Goal: Task Accomplishment & Management: Use online tool/utility

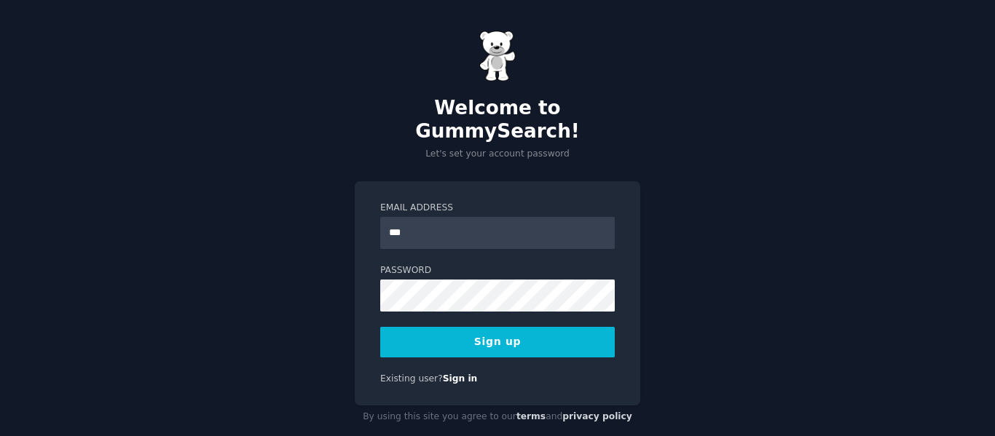
type input "**********"
click at [514, 327] on button "Sign up" at bounding box center [497, 342] width 234 height 31
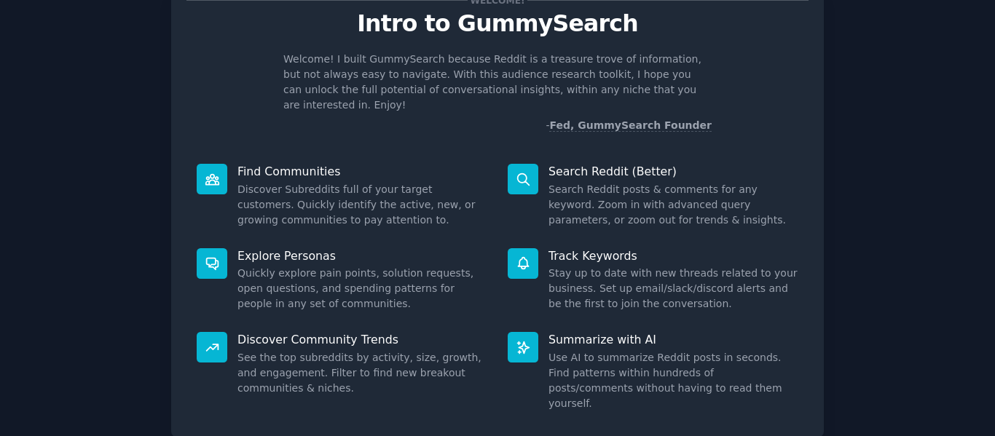
scroll to position [73, 0]
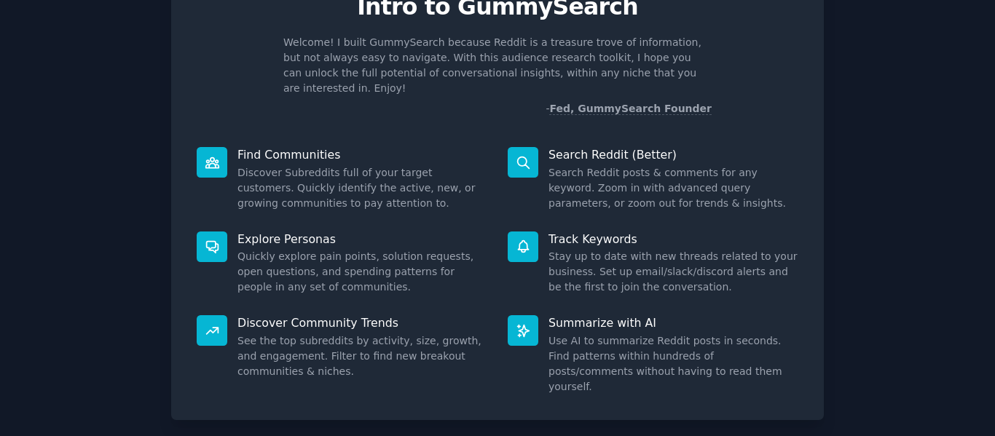
click at [214, 157] on icon at bounding box center [211, 162] width 13 height 10
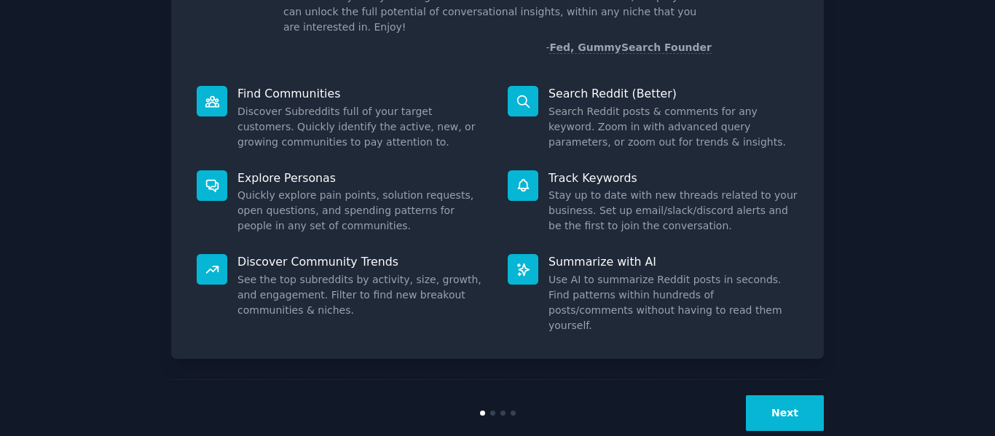
click at [803, 395] on button "Next" at bounding box center [785, 413] width 78 height 36
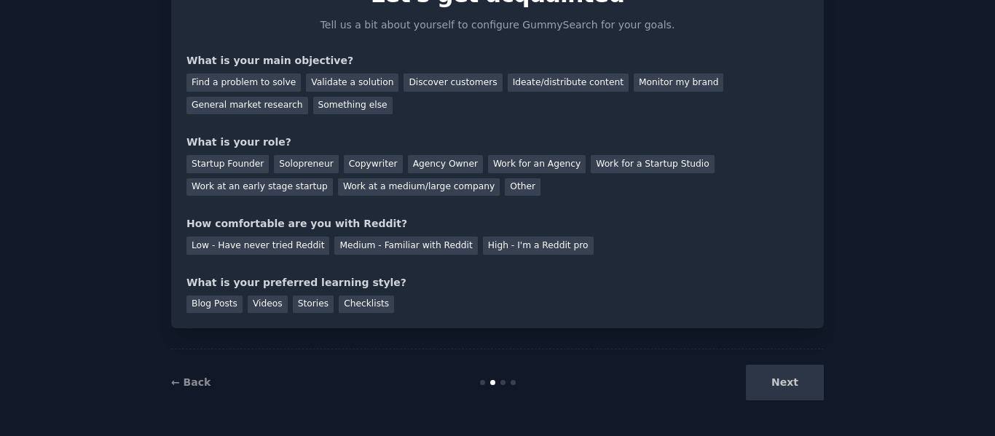
scroll to position [12, 0]
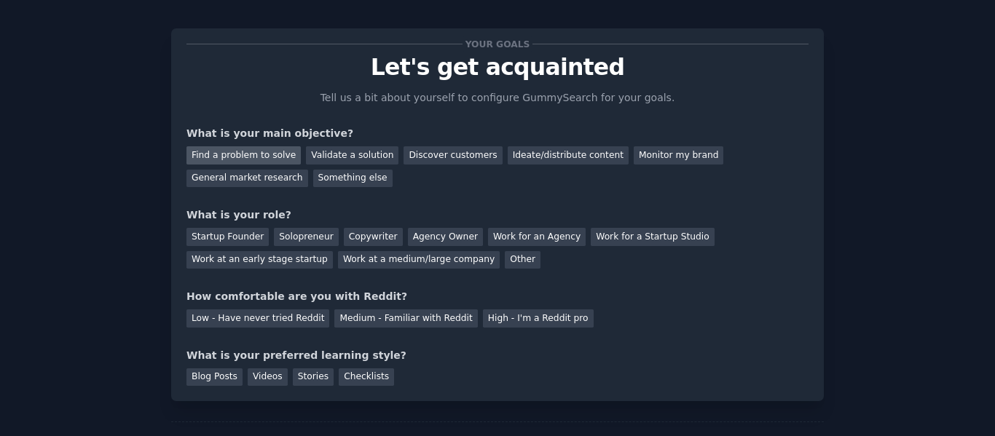
click at [267, 156] on div "Find a problem to solve" at bounding box center [243, 155] width 114 height 18
click at [347, 159] on div "Validate a solution" at bounding box center [352, 155] width 92 height 18
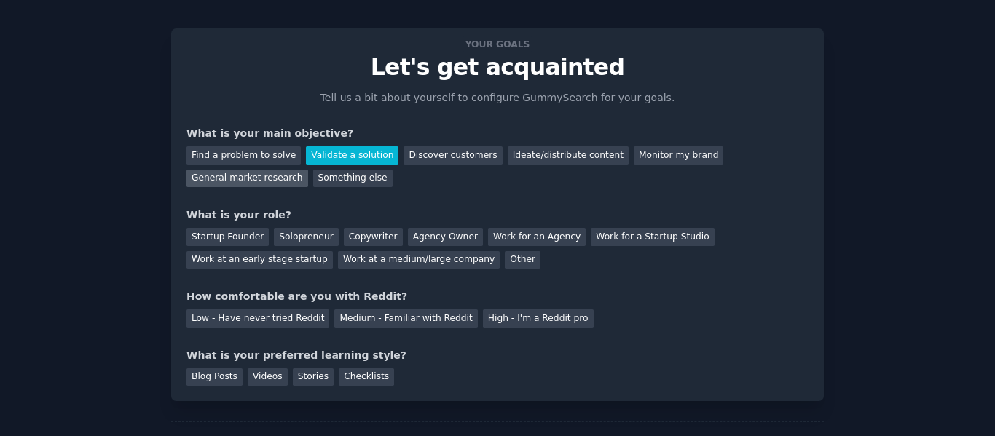
click at [308, 170] on div "General market research" at bounding box center [247, 179] width 122 height 18
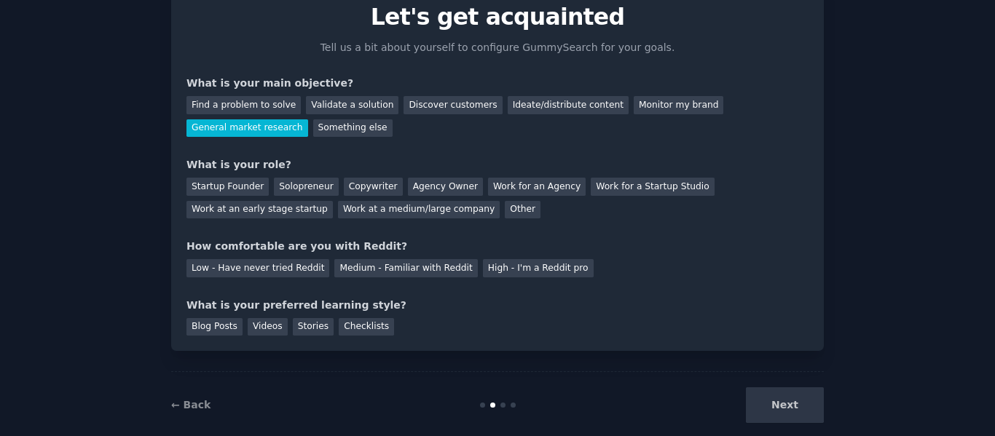
scroll to position [85, 0]
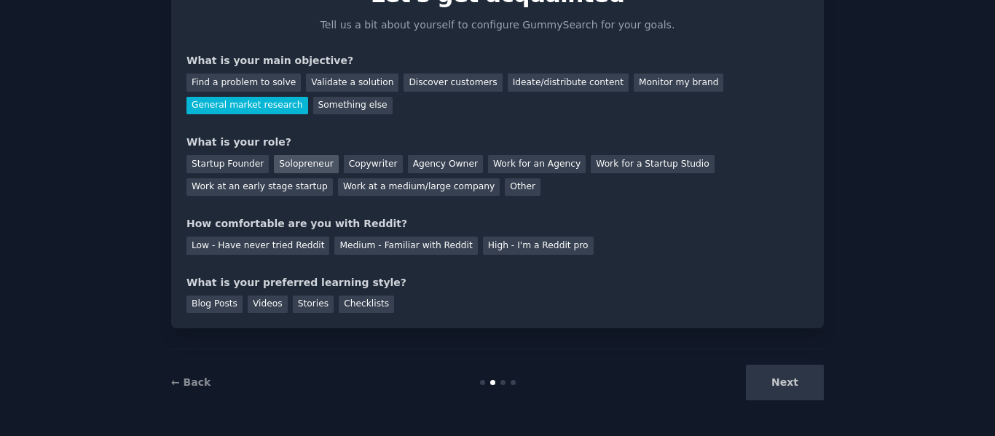
click at [288, 165] on div "Solopreneur" at bounding box center [306, 164] width 64 height 18
click at [382, 245] on div "Medium - Familiar with Reddit" at bounding box center [405, 246] width 143 height 18
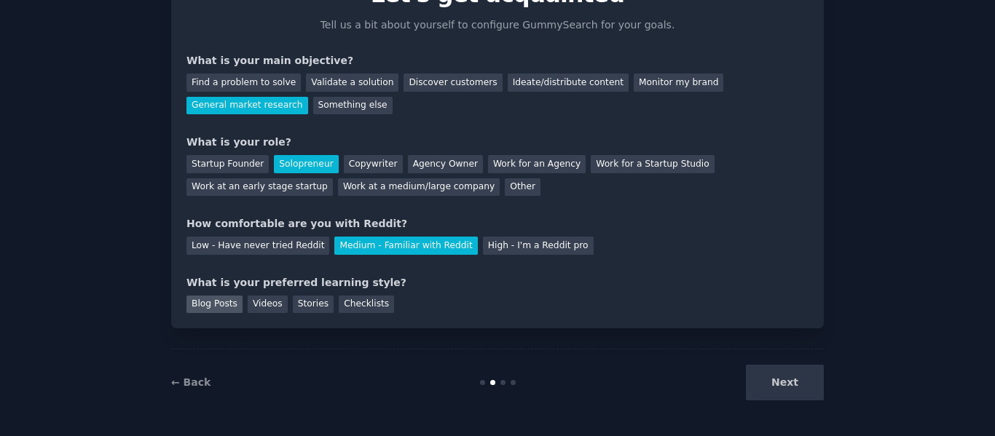
click at [210, 304] on div "Blog Posts" at bounding box center [214, 305] width 56 height 18
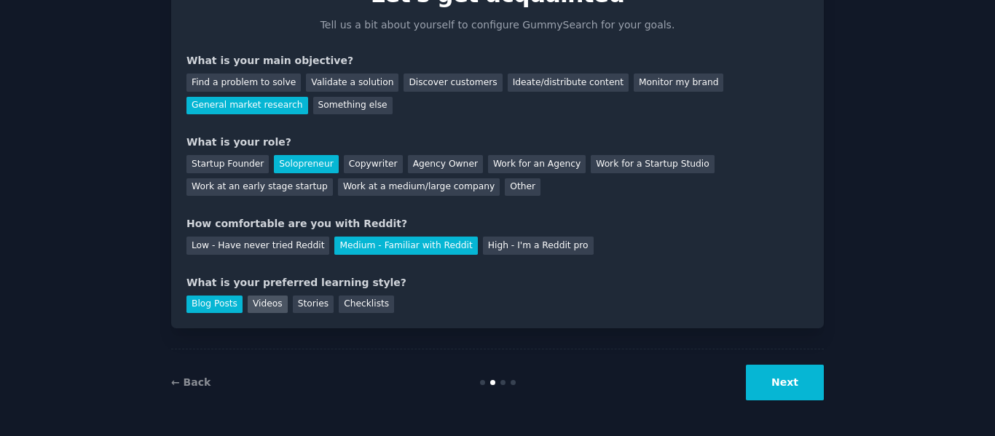
drag, startPoint x: 247, startPoint y: 302, endPoint x: 262, endPoint y: 304, distance: 15.4
click at [248, 303] on div "Videos" at bounding box center [268, 305] width 40 height 18
click at [293, 304] on div "Stories" at bounding box center [313, 305] width 41 height 18
click at [352, 301] on div "Checklists" at bounding box center [366, 305] width 55 height 18
click at [784, 376] on button "Next" at bounding box center [785, 383] width 78 height 36
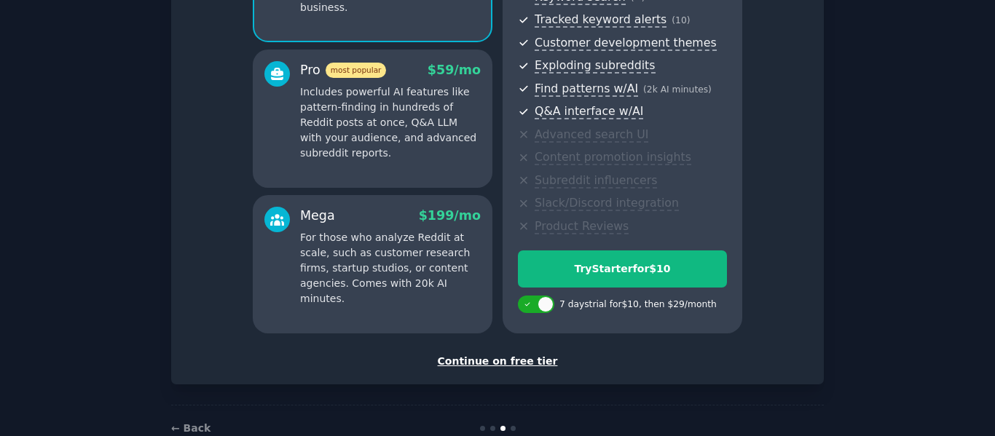
scroll to position [262, 0]
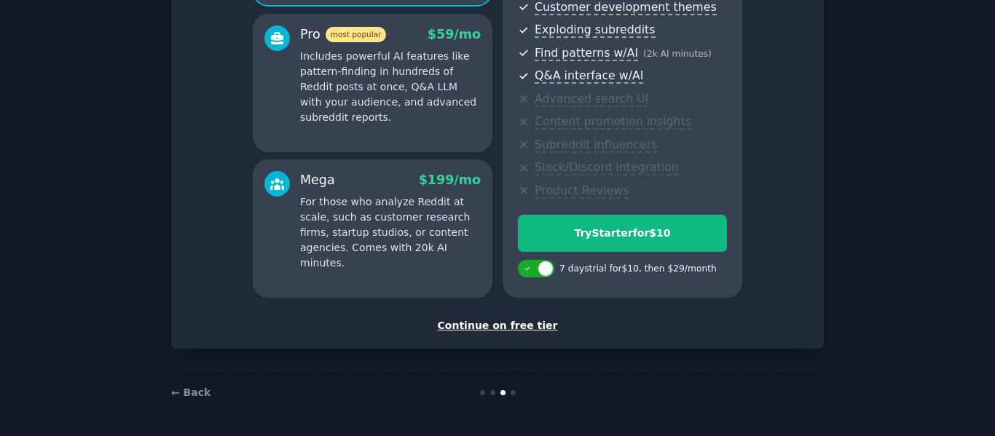
click at [537, 326] on div "Continue on free tier" at bounding box center [497, 325] width 622 height 15
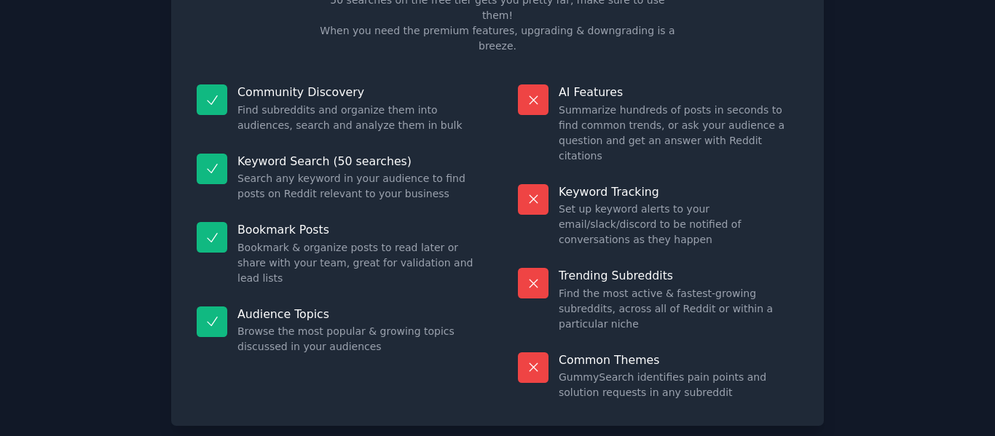
scroll to position [131, 0]
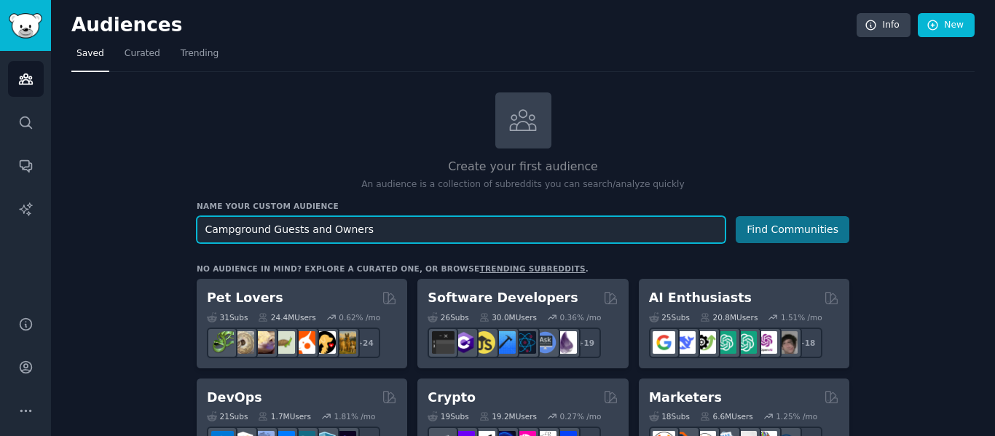
type input "Campground Guests and Owners"
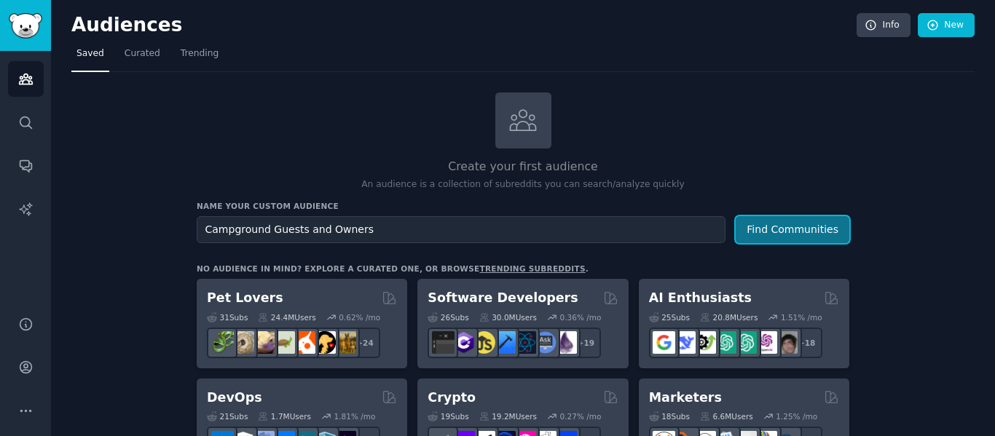
click at [827, 226] on button "Find Communities" at bounding box center [793, 229] width 114 height 27
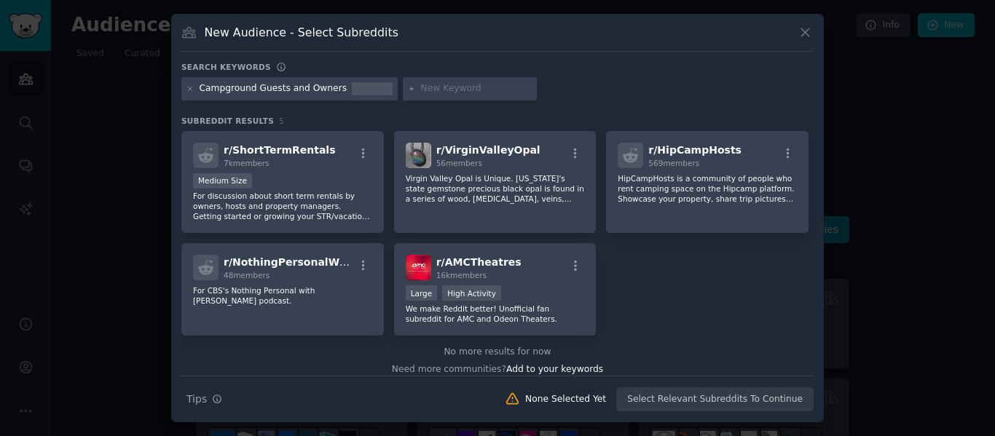
click at [421, 92] on input "text" at bounding box center [476, 88] width 111 height 13
type input "Camping"
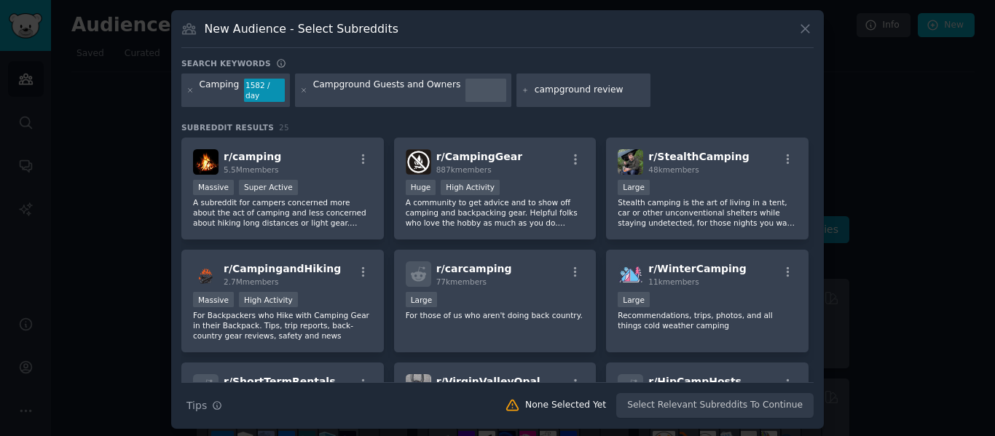
type input "campground reviews"
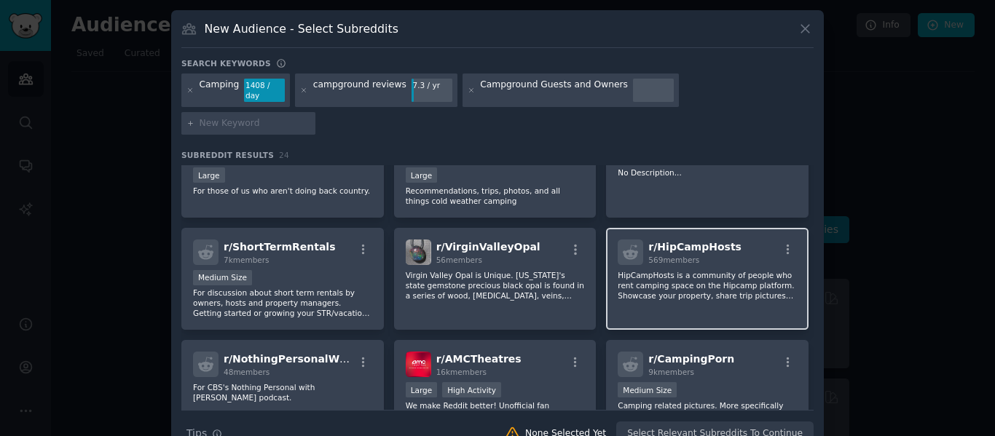
scroll to position [291, 0]
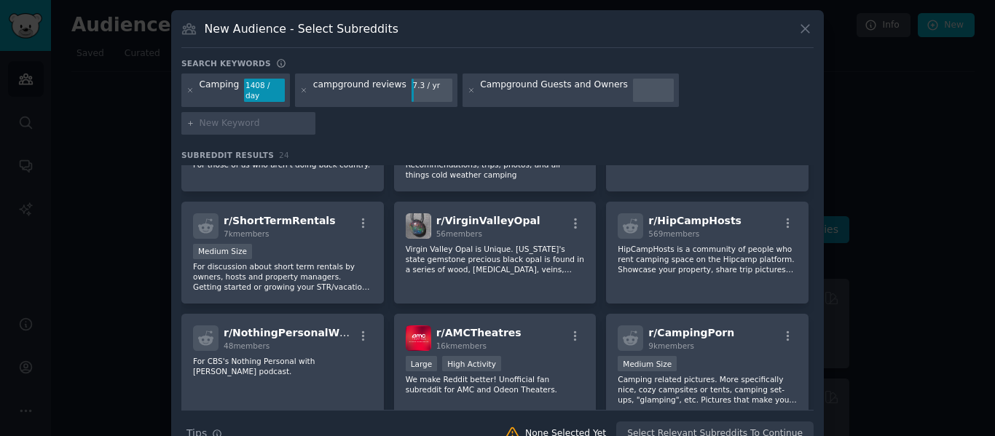
click at [594, 90] on div "Campground Guests and Owners" at bounding box center [554, 90] width 148 height 23
click at [583, 92] on div "Campground Guests and Owners" at bounding box center [554, 90] width 148 height 23
click at [468, 91] on icon at bounding box center [472, 91] width 8 height 8
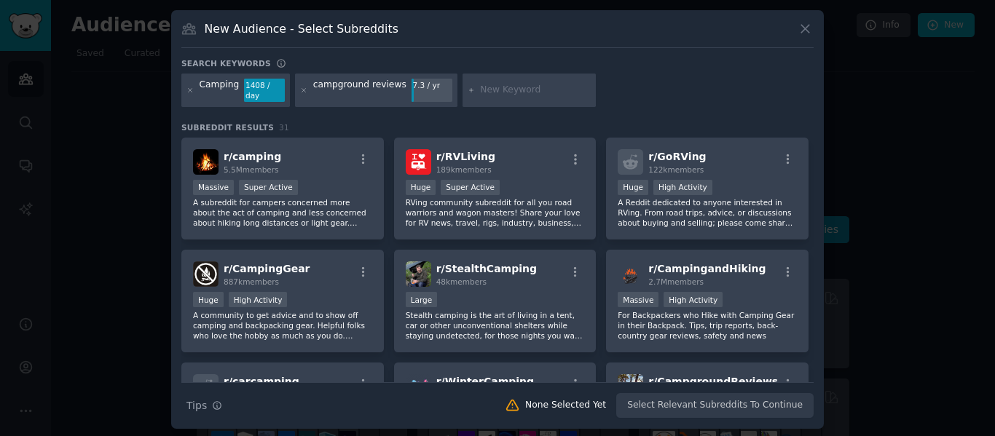
click at [518, 92] on input "text" at bounding box center [535, 90] width 111 height 13
type input "Campgrounds"
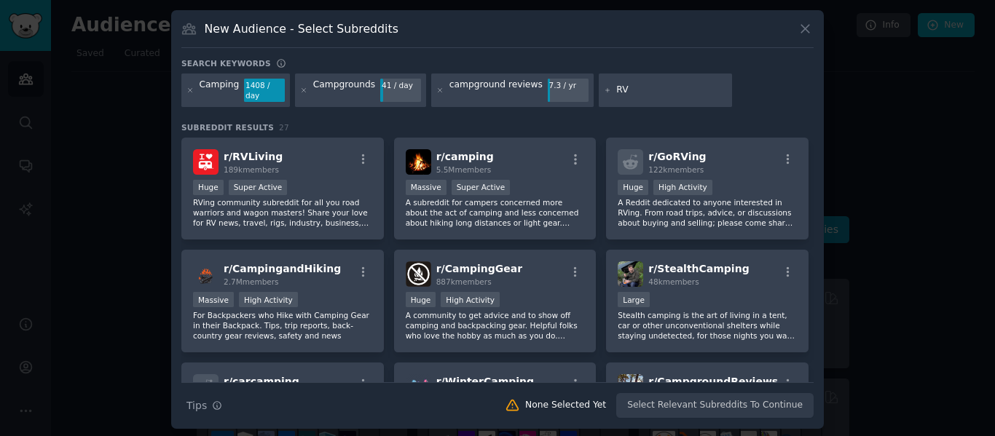
type input "RV"
click at [734, 122] on h3 "Subreddit Results 27" at bounding box center [497, 127] width 632 height 10
click at [355, 292] on div ">= 80th percentile for submissions / day Massive High Activity" at bounding box center [282, 301] width 179 height 18
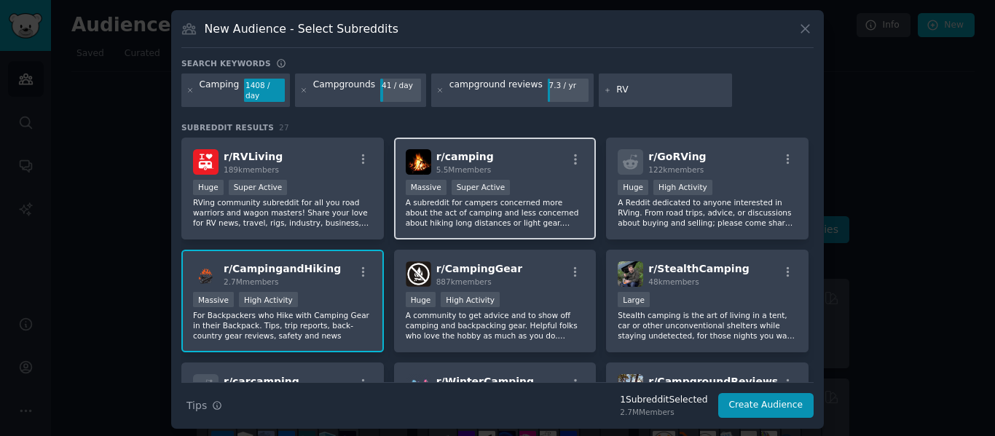
click at [559, 214] on p "A subreddit for campers concerned more about the act of camping and less concer…" at bounding box center [495, 212] width 179 height 31
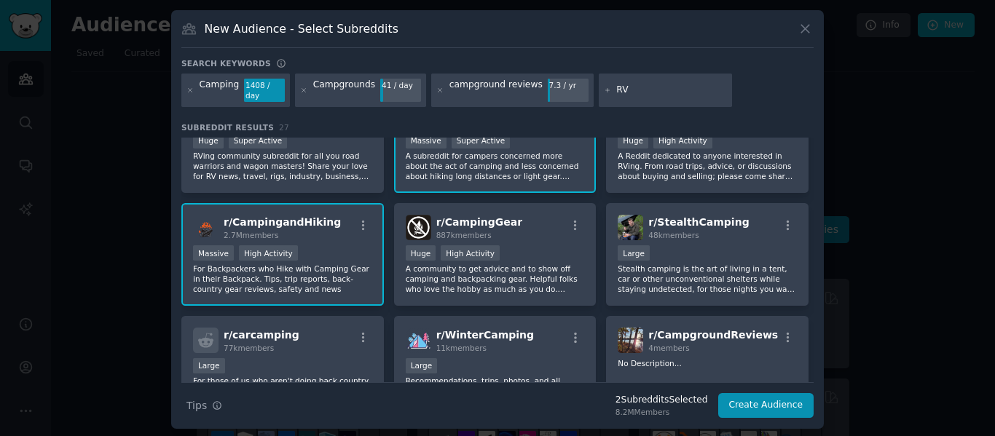
scroll to position [73, 0]
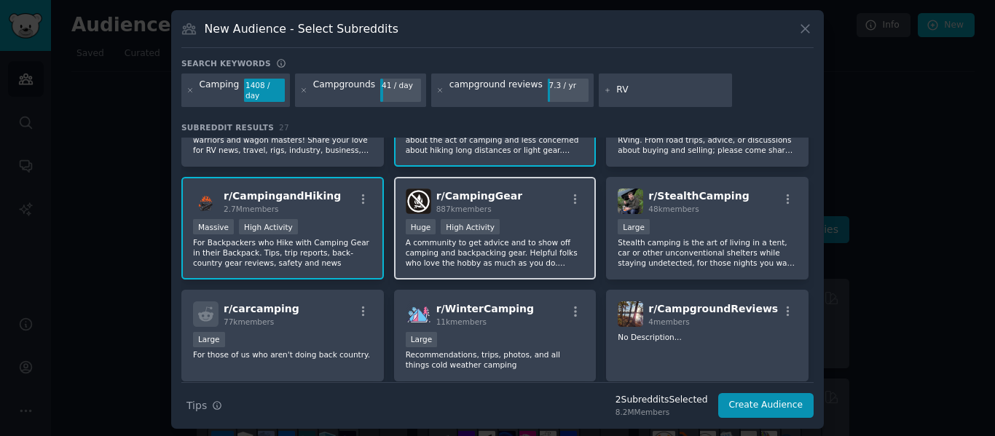
click at [585, 254] on div "r/ CampingGear 887k members Huge High Activity A community to get advice and to…" at bounding box center [495, 228] width 202 height 103
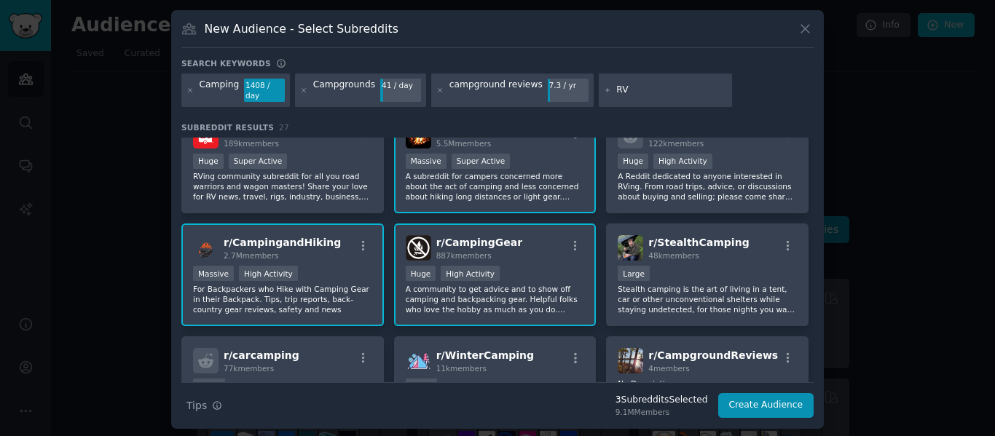
scroll to position [0, 0]
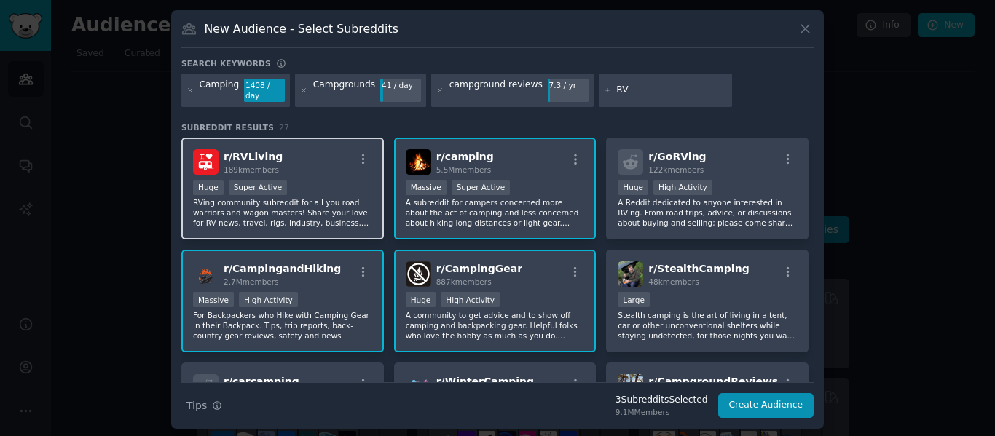
click at [327, 187] on div "Huge Super Active" at bounding box center [282, 189] width 179 height 18
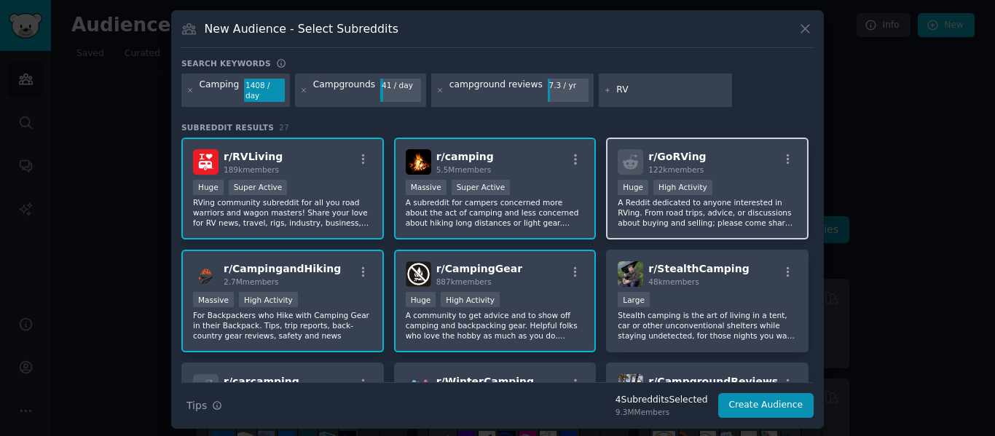
click at [723, 212] on p "A Reddit dedicated to anyone interested in RVing. From road trips, advice, or d…" at bounding box center [707, 212] width 179 height 31
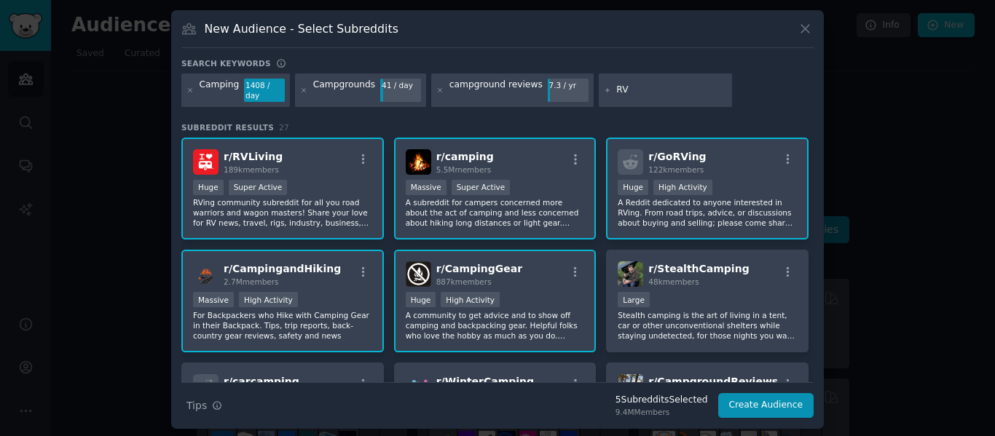
scroll to position [73, 0]
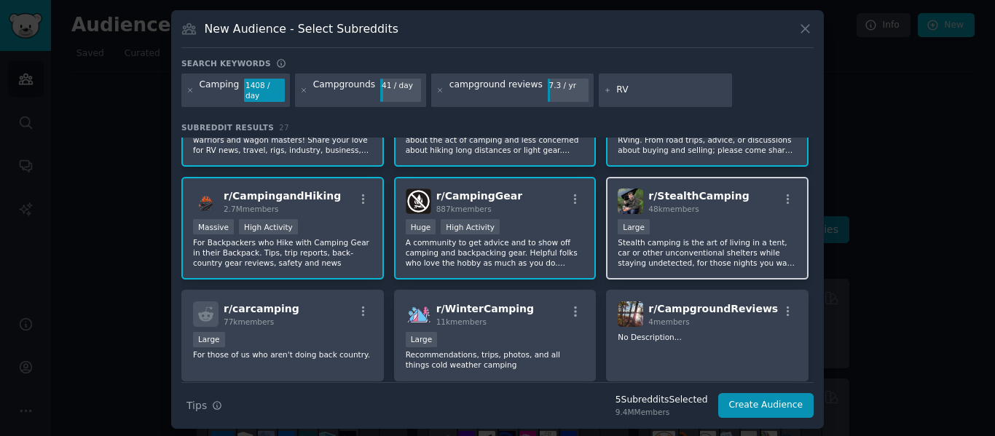
click at [745, 224] on div "Large" at bounding box center [707, 228] width 179 height 18
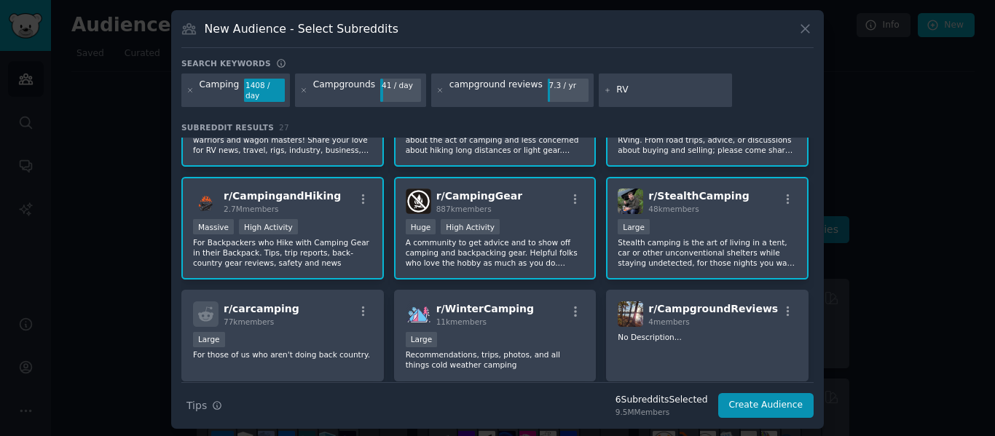
click at [743, 241] on p "Stealth camping is the art of living in a tent, car or other unconventional she…" at bounding box center [707, 252] width 179 height 31
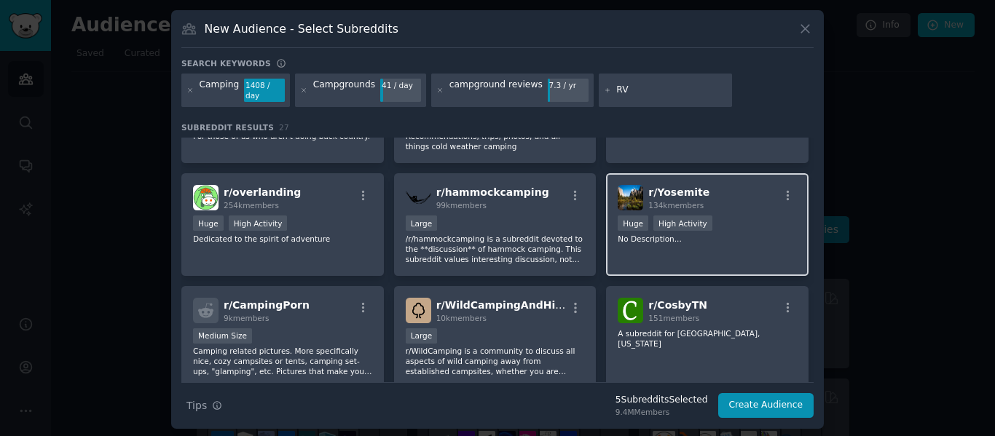
scroll to position [364, 0]
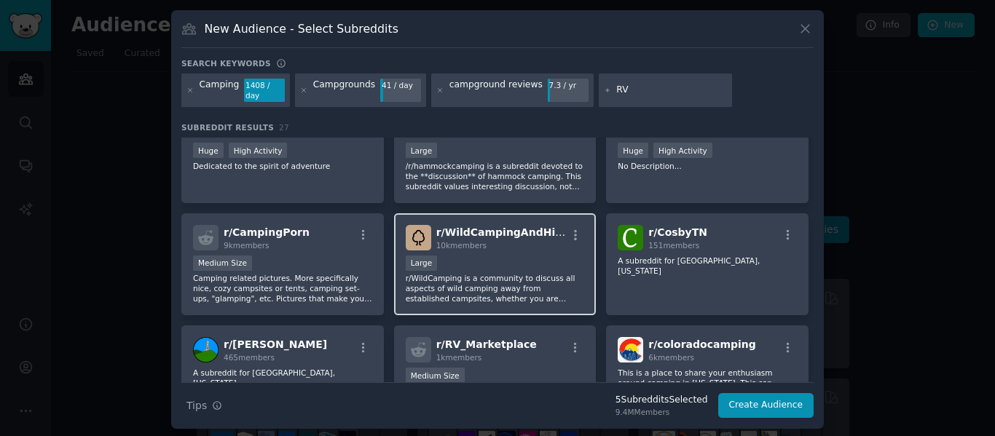
click at [563, 282] on p "r/WildCamping is a community to discuss all aspects of wild camping away from e…" at bounding box center [495, 288] width 179 height 31
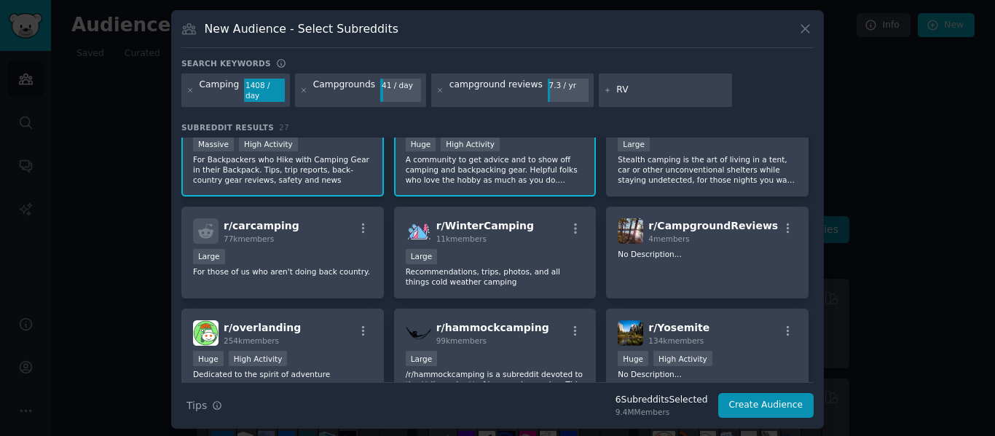
scroll to position [146, 0]
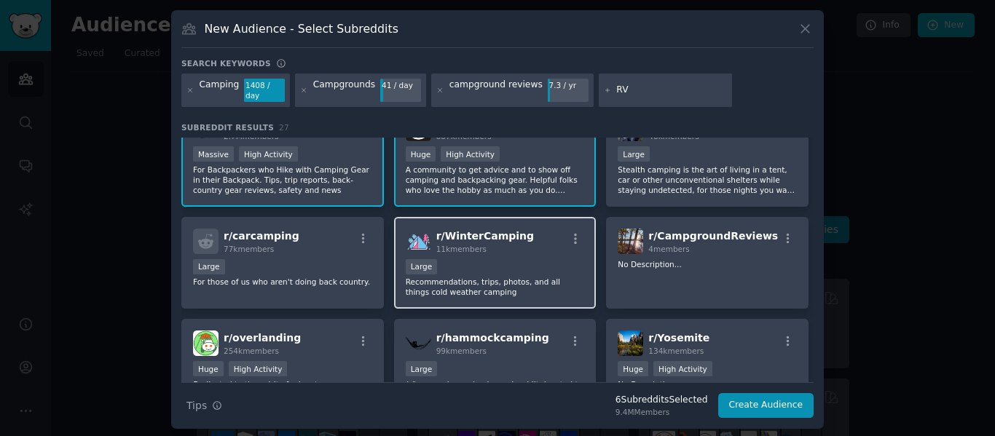
click at [545, 269] on div "Large" at bounding box center [495, 268] width 179 height 18
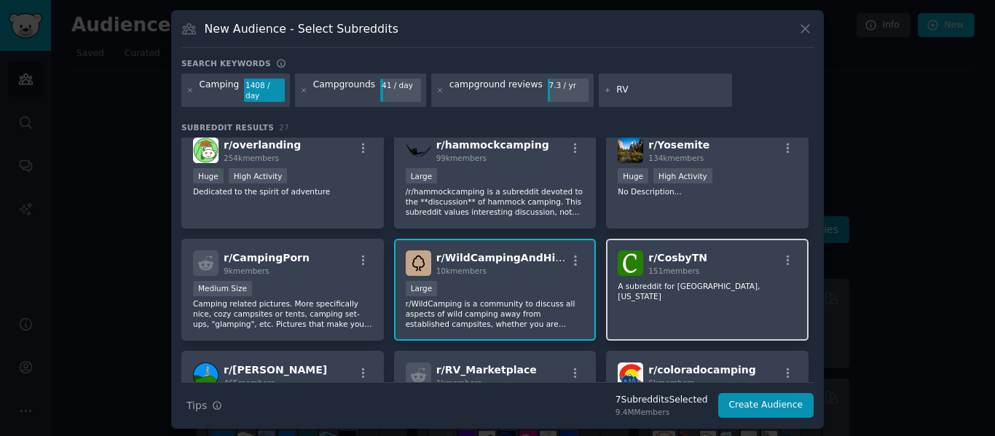
scroll to position [364, 0]
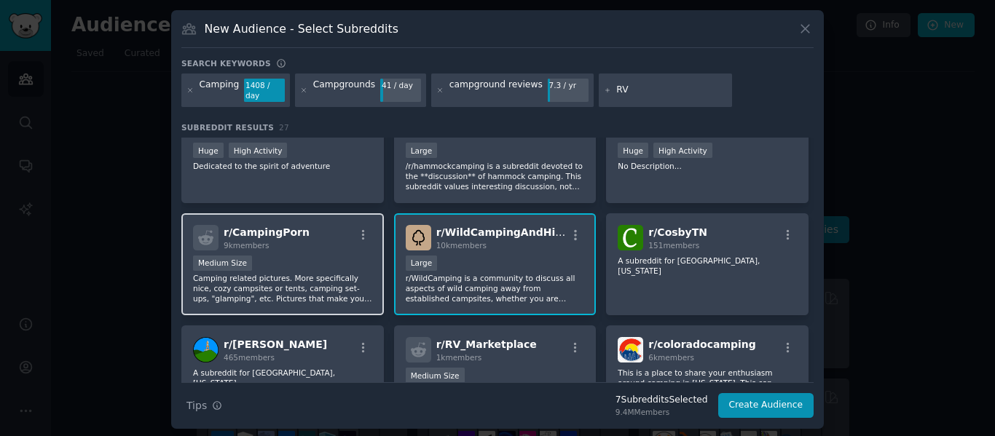
click at [312, 259] on div "Medium Size" at bounding box center [282, 265] width 179 height 18
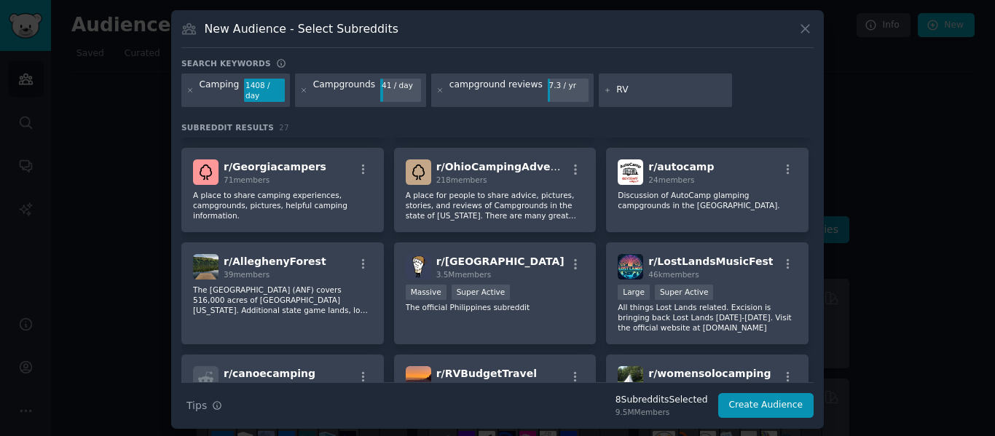
scroll to position [655, 0]
click at [773, 404] on button "Create Audience" at bounding box center [766, 405] width 96 height 25
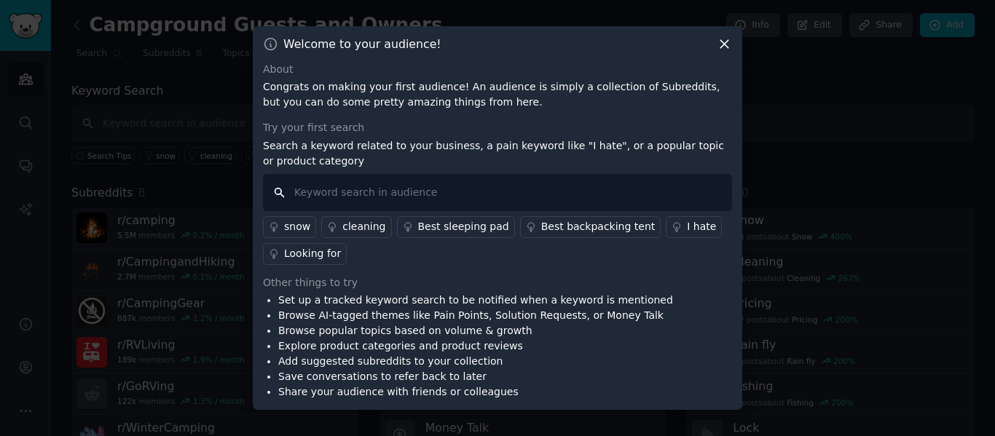
click at [440, 192] on input "text" at bounding box center [497, 192] width 469 height 37
type input "amenities"
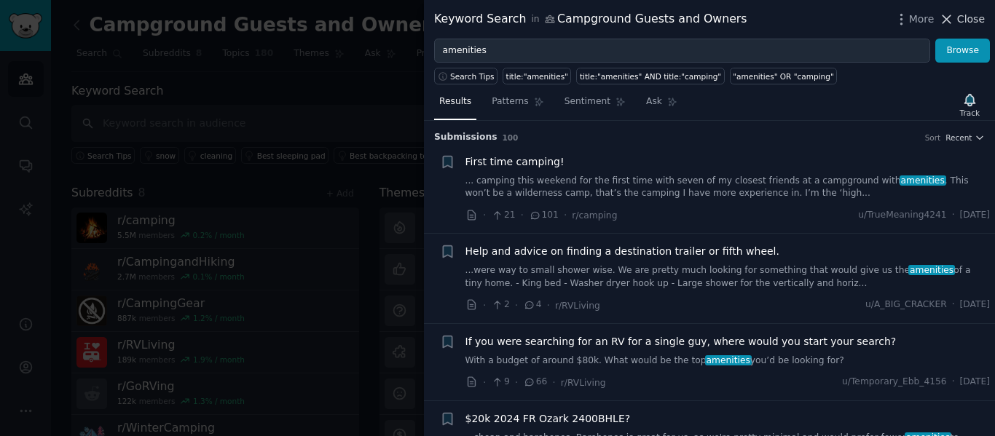
click at [971, 20] on span "Close" at bounding box center [971, 19] width 28 height 15
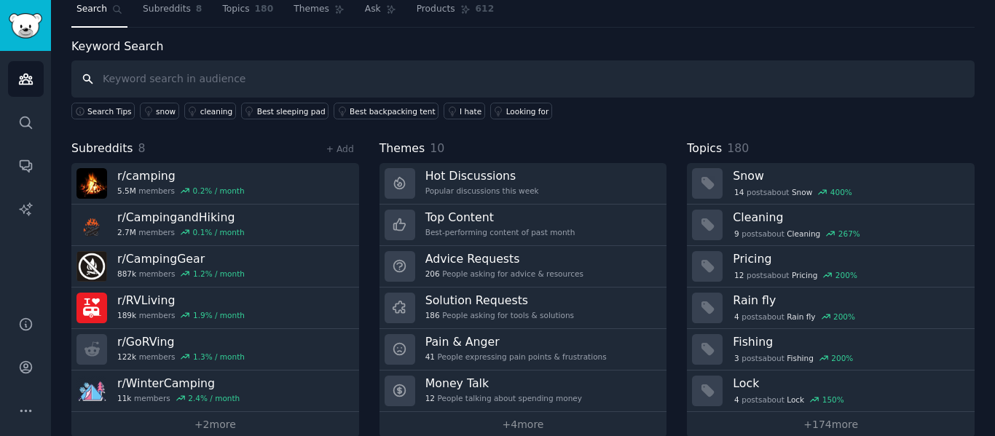
scroll to position [66, 0]
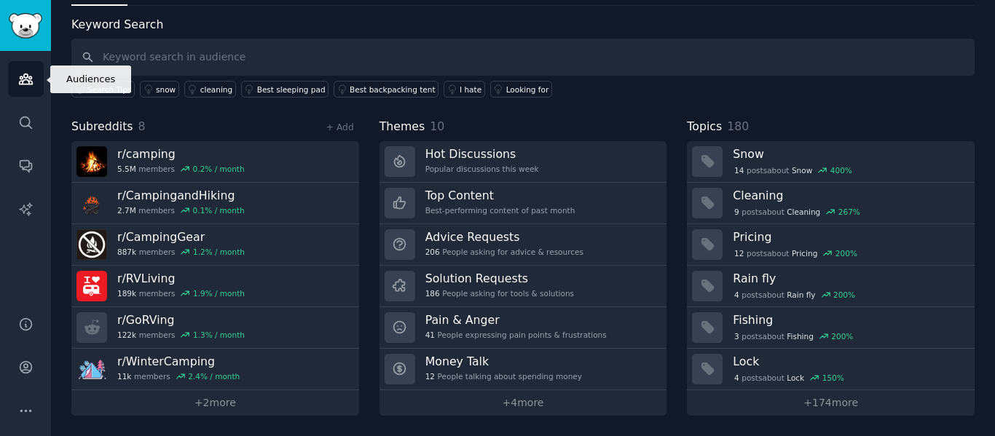
click at [26, 74] on icon "Sidebar" at bounding box center [25, 79] width 13 height 10
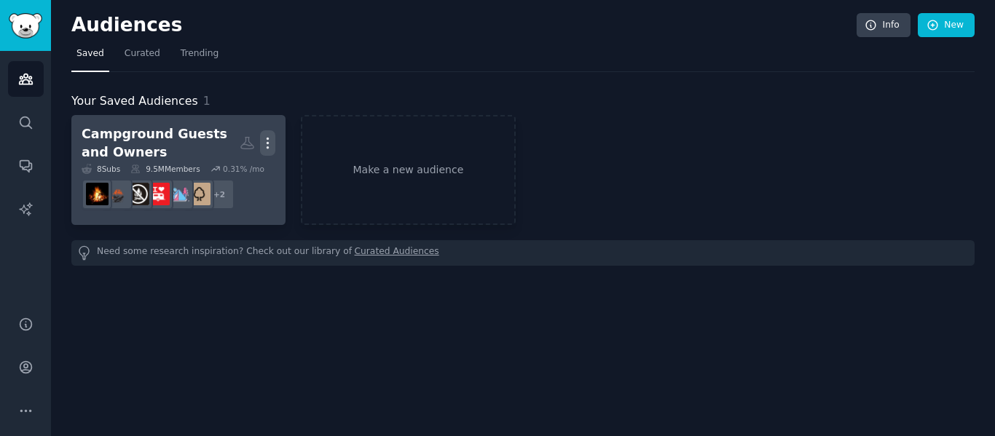
click at [270, 142] on icon "button" at bounding box center [267, 142] width 15 height 15
click at [133, 133] on div "Campground Guests and Owners" at bounding box center [161, 143] width 158 height 36
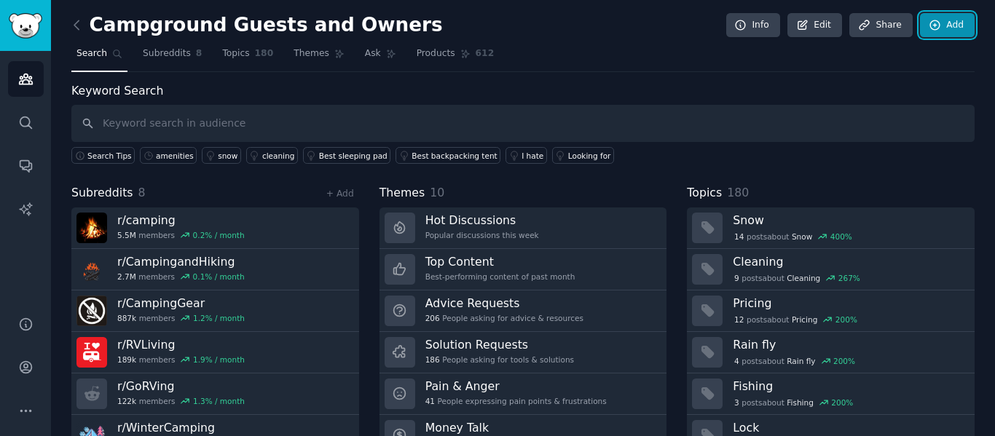
click at [946, 26] on link "Add" at bounding box center [947, 25] width 55 height 25
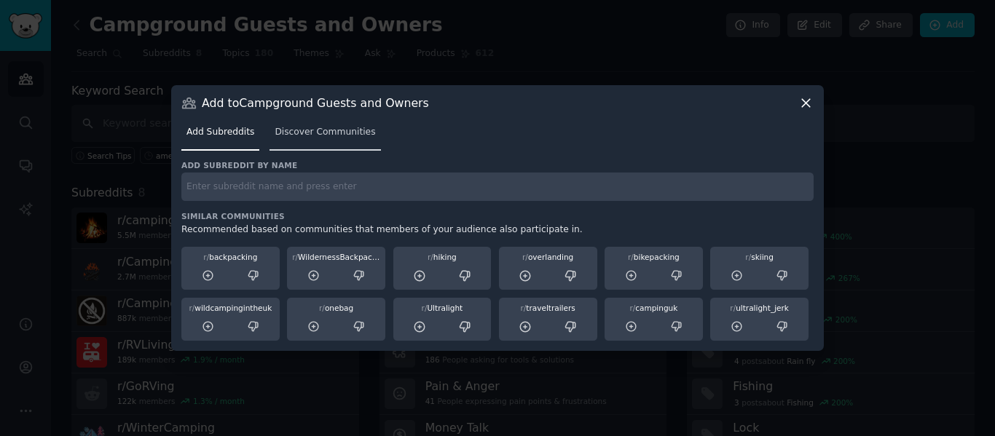
click at [328, 136] on span "Discover Communities" at bounding box center [325, 132] width 100 height 13
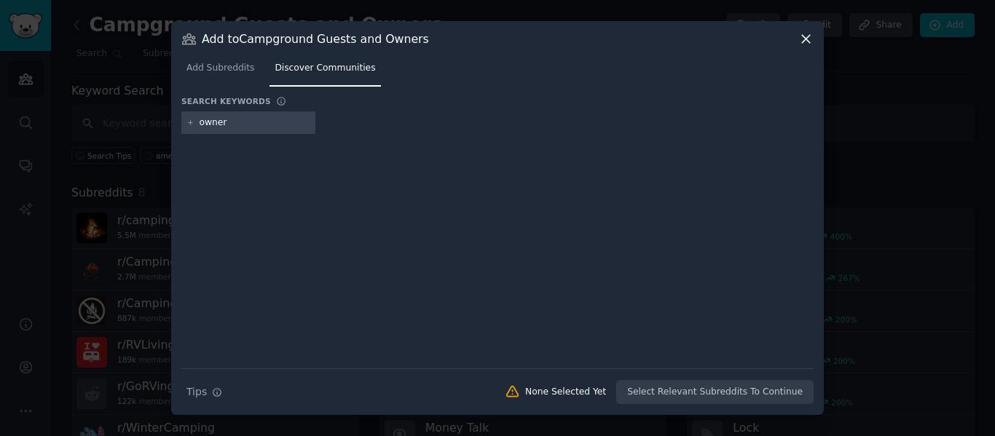
type input "owners"
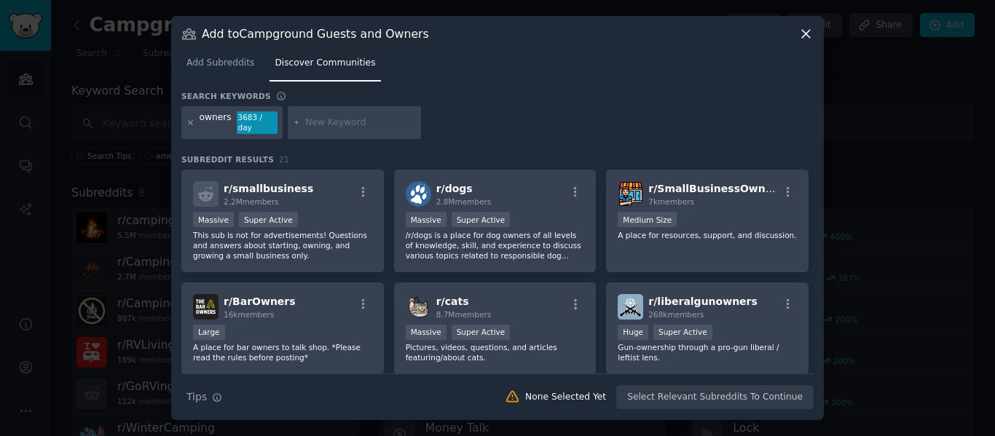
click at [190, 122] on icon at bounding box center [191, 123] width 4 height 4
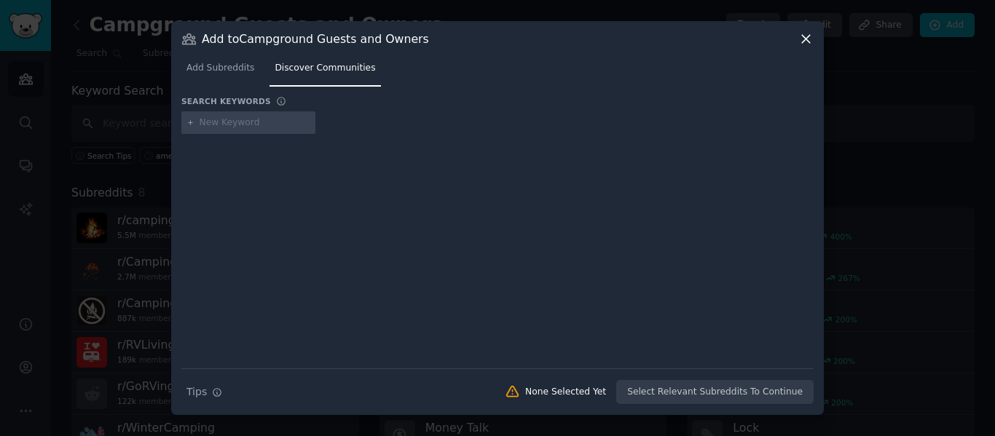
click at [208, 127] on input "text" at bounding box center [255, 123] width 111 height 13
type input "campground owners"
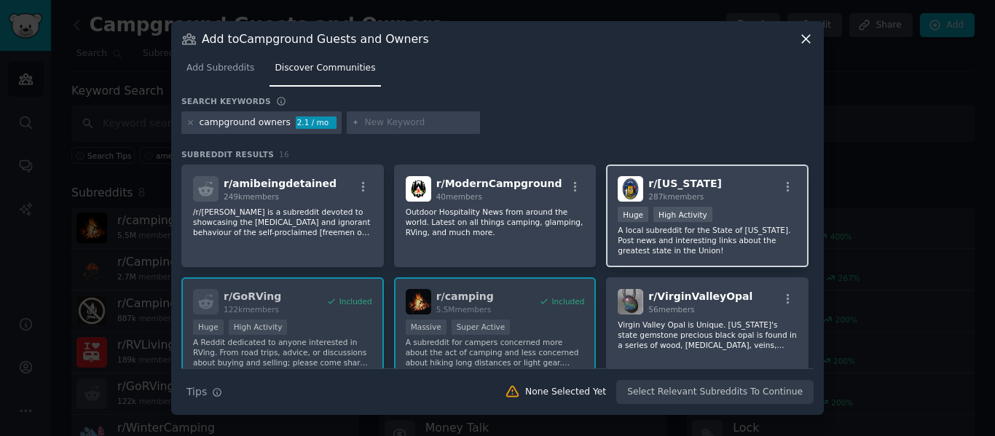
click at [686, 182] on span "r/ [US_STATE]" at bounding box center [685, 184] width 74 height 12
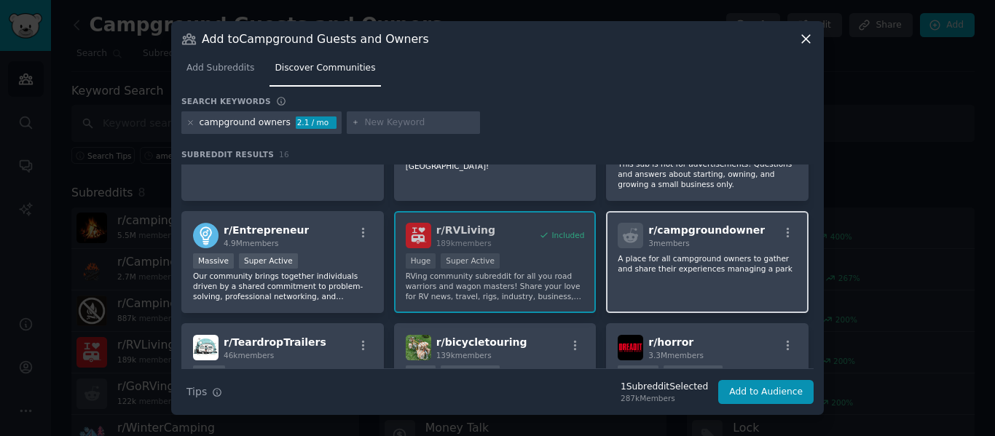
scroll to position [364, 0]
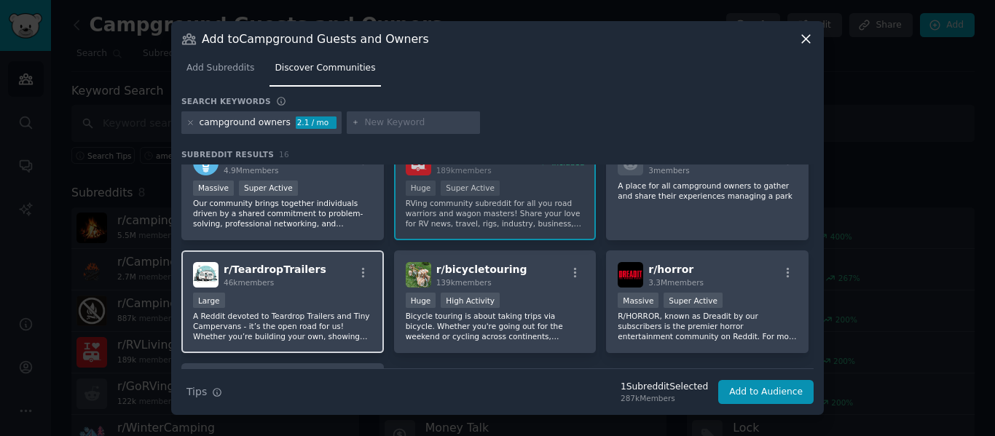
click at [333, 297] on div "Large" at bounding box center [282, 302] width 179 height 18
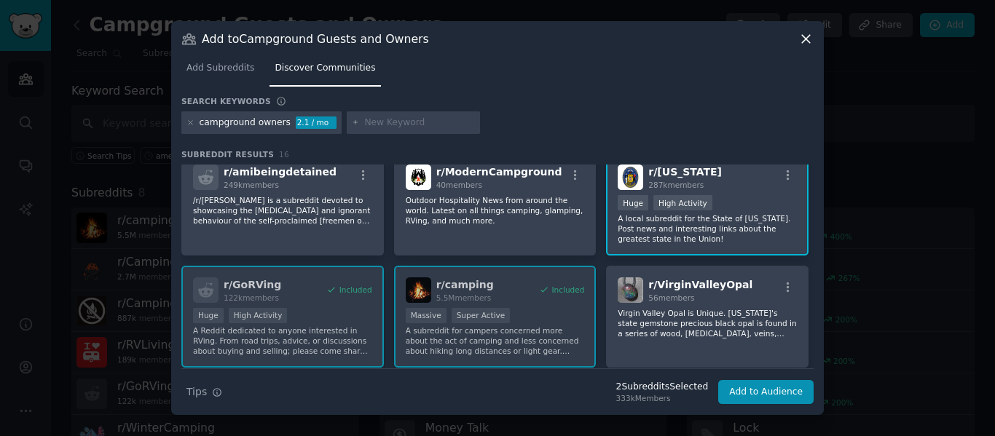
scroll to position [0, 0]
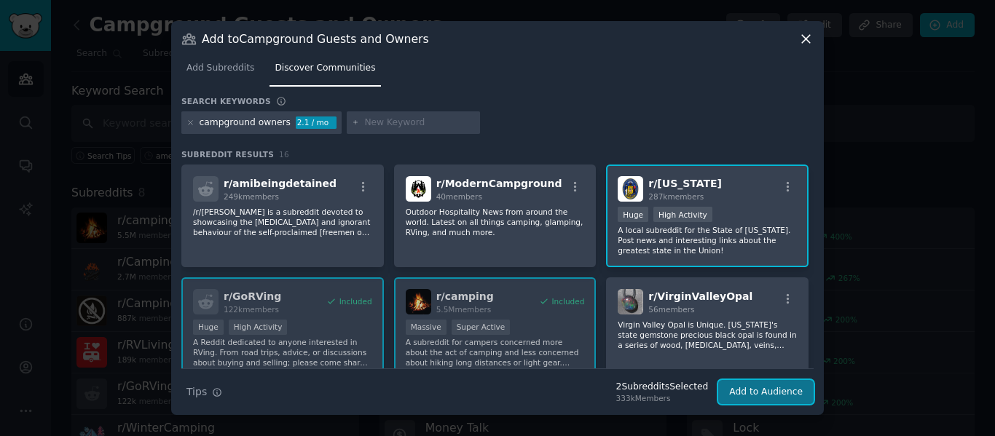
click at [765, 390] on button "Add to Audience" at bounding box center [765, 392] width 95 height 25
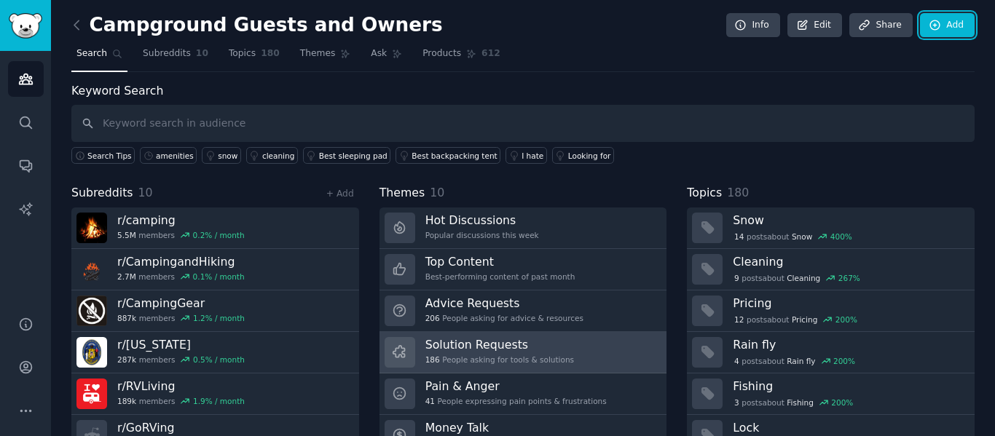
scroll to position [66, 0]
